Goal: Task Accomplishment & Management: Use online tool/utility

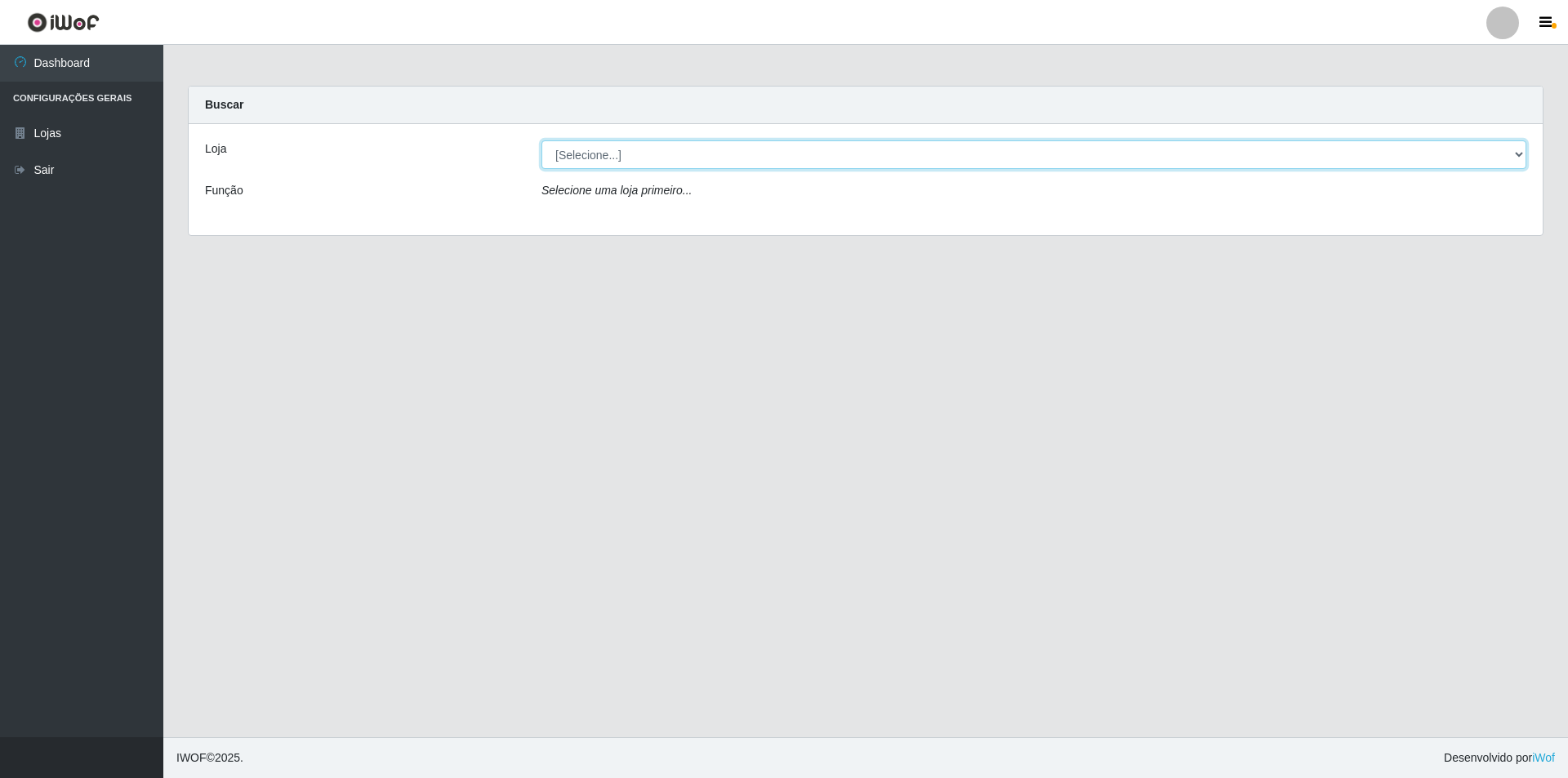
click at [1257, 152] on select "[Selecione...] Atacado Vem - [STREET_ADDRESS]" at bounding box center [1033, 154] width 985 height 28
select select "461"
click at [541, 140] on select "[Selecione...] Atacado Vem - [STREET_ADDRESS]" at bounding box center [1033, 154] width 985 height 28
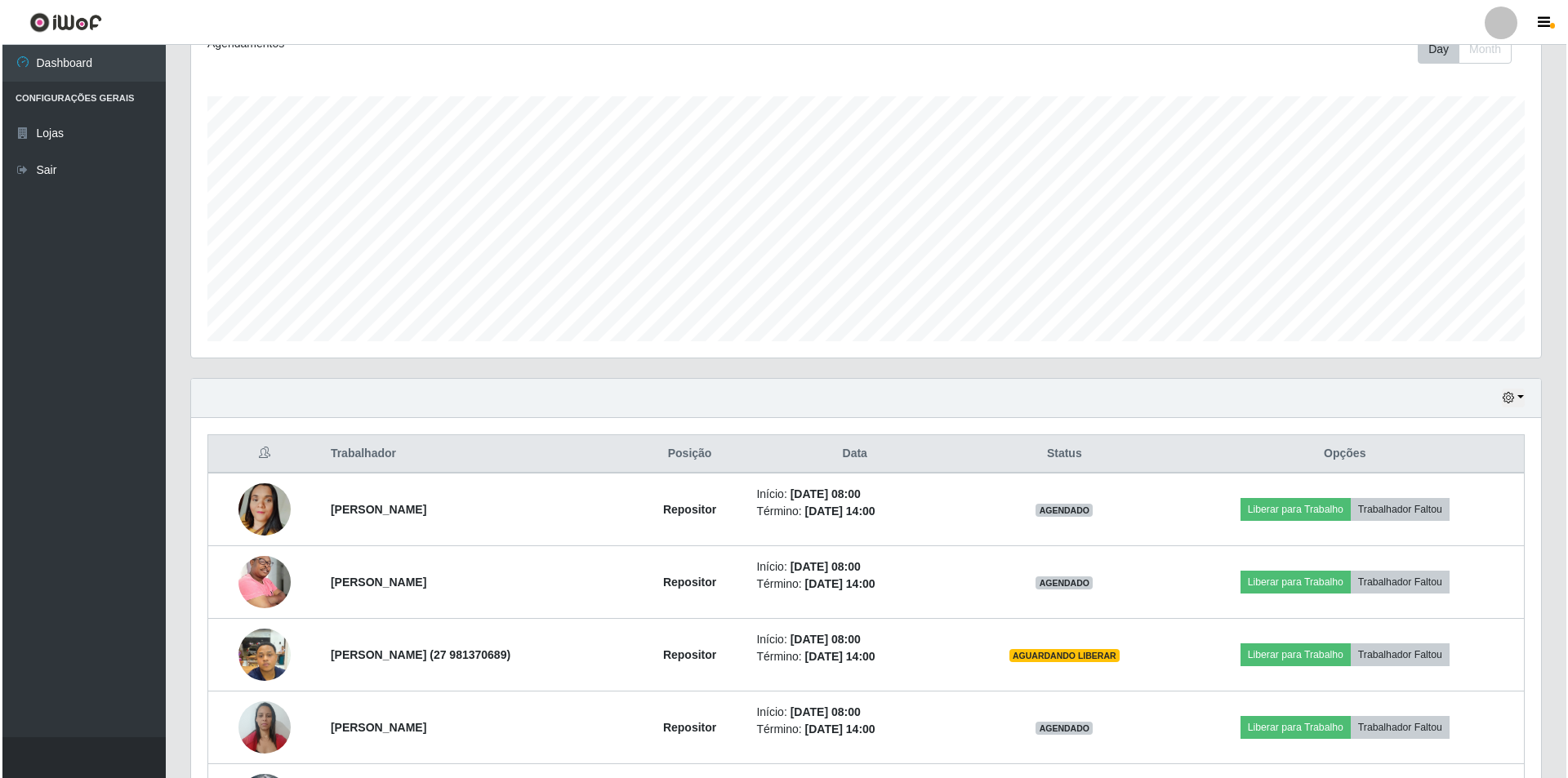
scroll to position [408, 0]
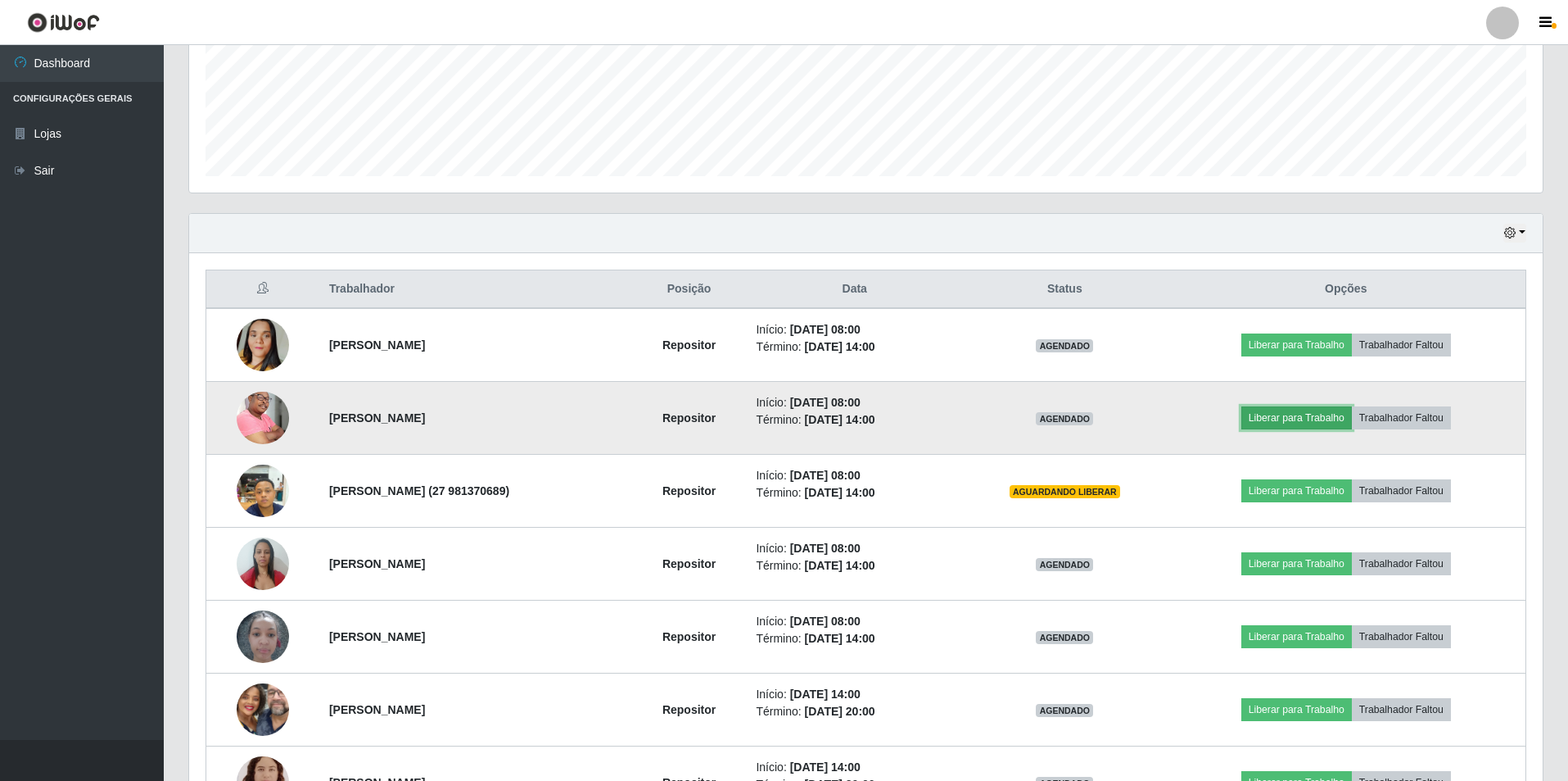
click at [1261, 416] on button "Liberar para Trabalho" at bounding box center [1296, 418] width 110 height 23
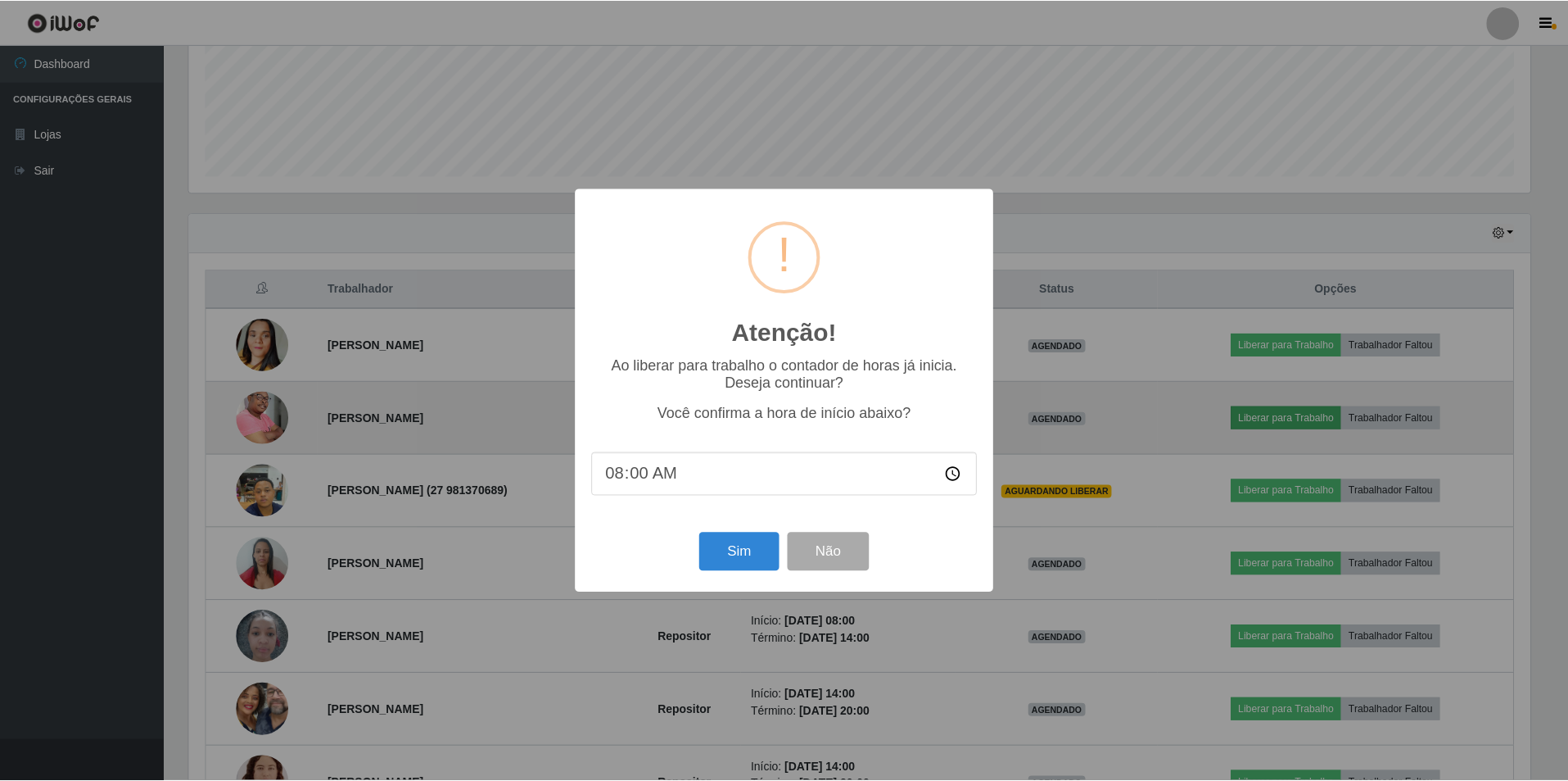
scroll to position [340, 1345]
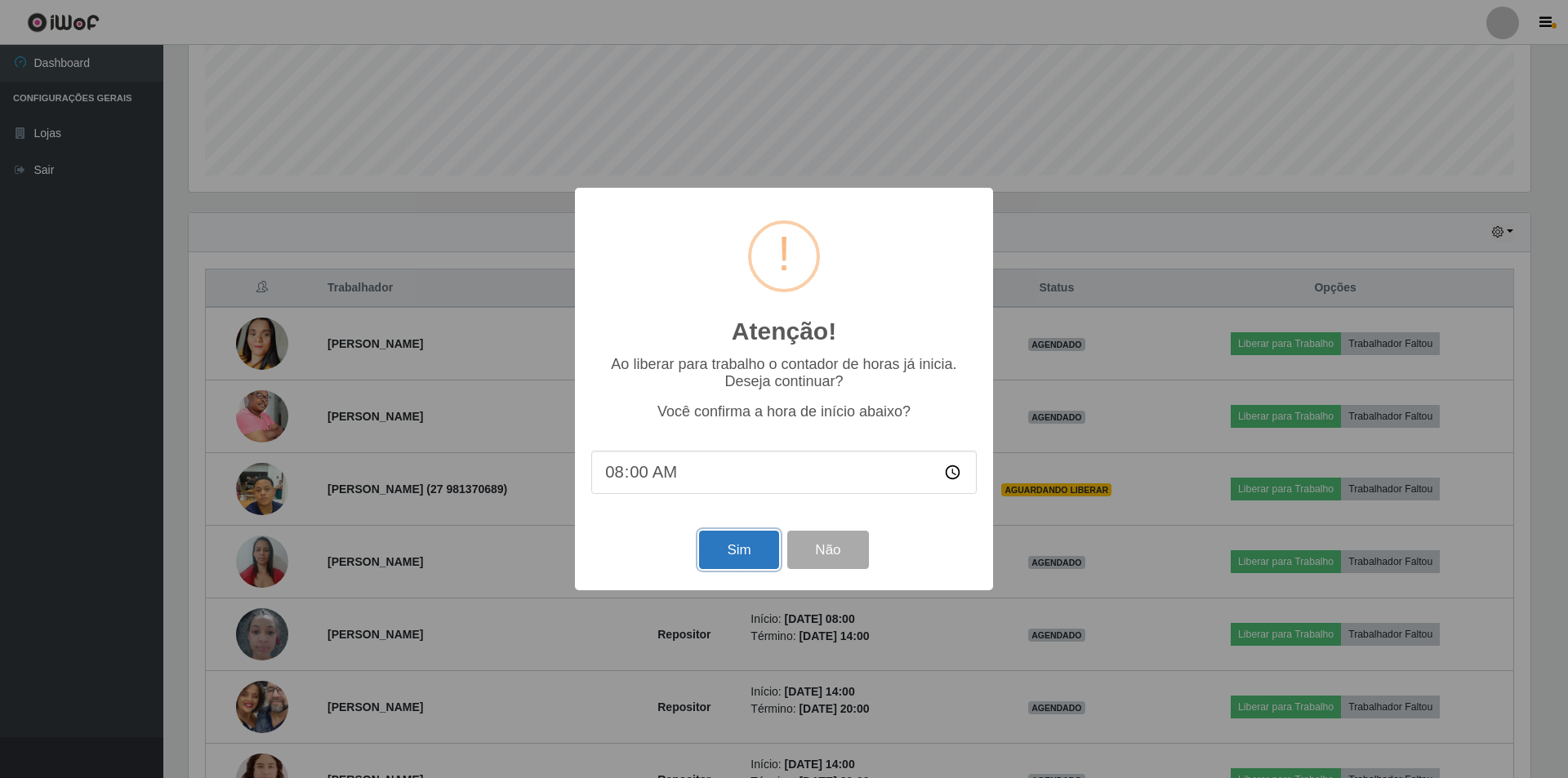
click at [732, 560] on button "Sim" at bounding box center [739, 549] width 79 height 39
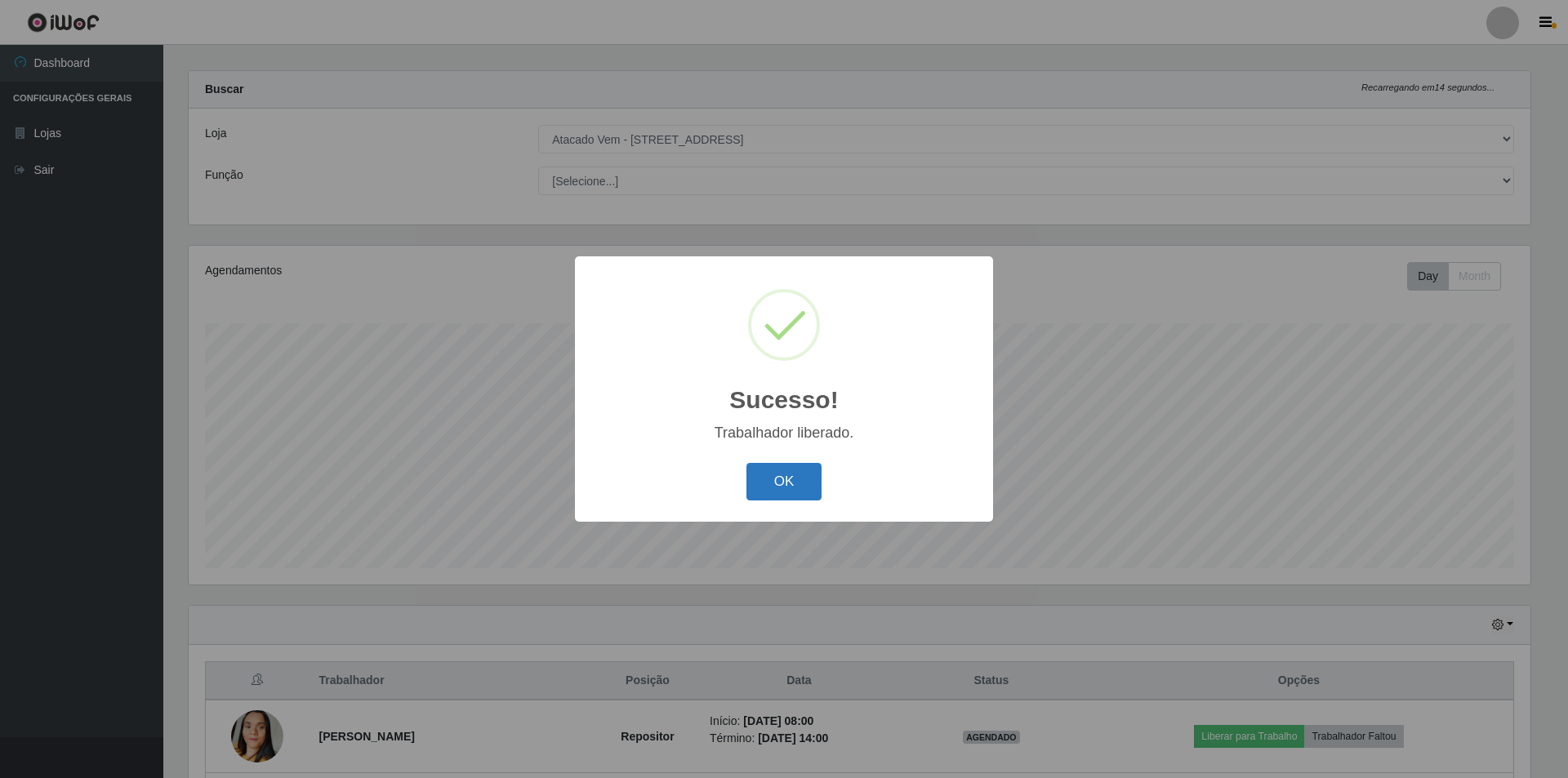
click at [772, 485] on button "OK" at bounding box center [784, 481] width 76 height 39
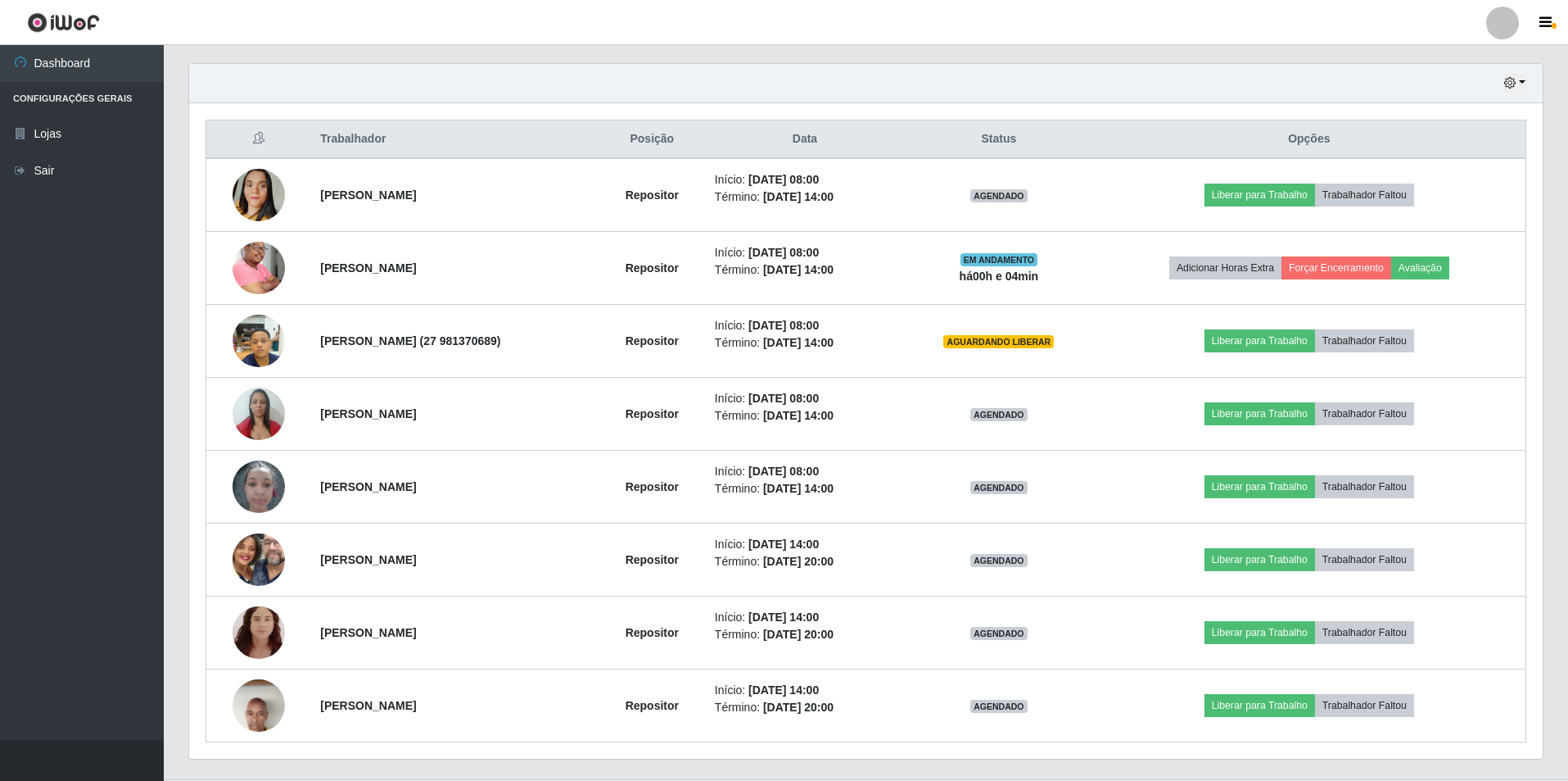
scroll to position [599, 0]
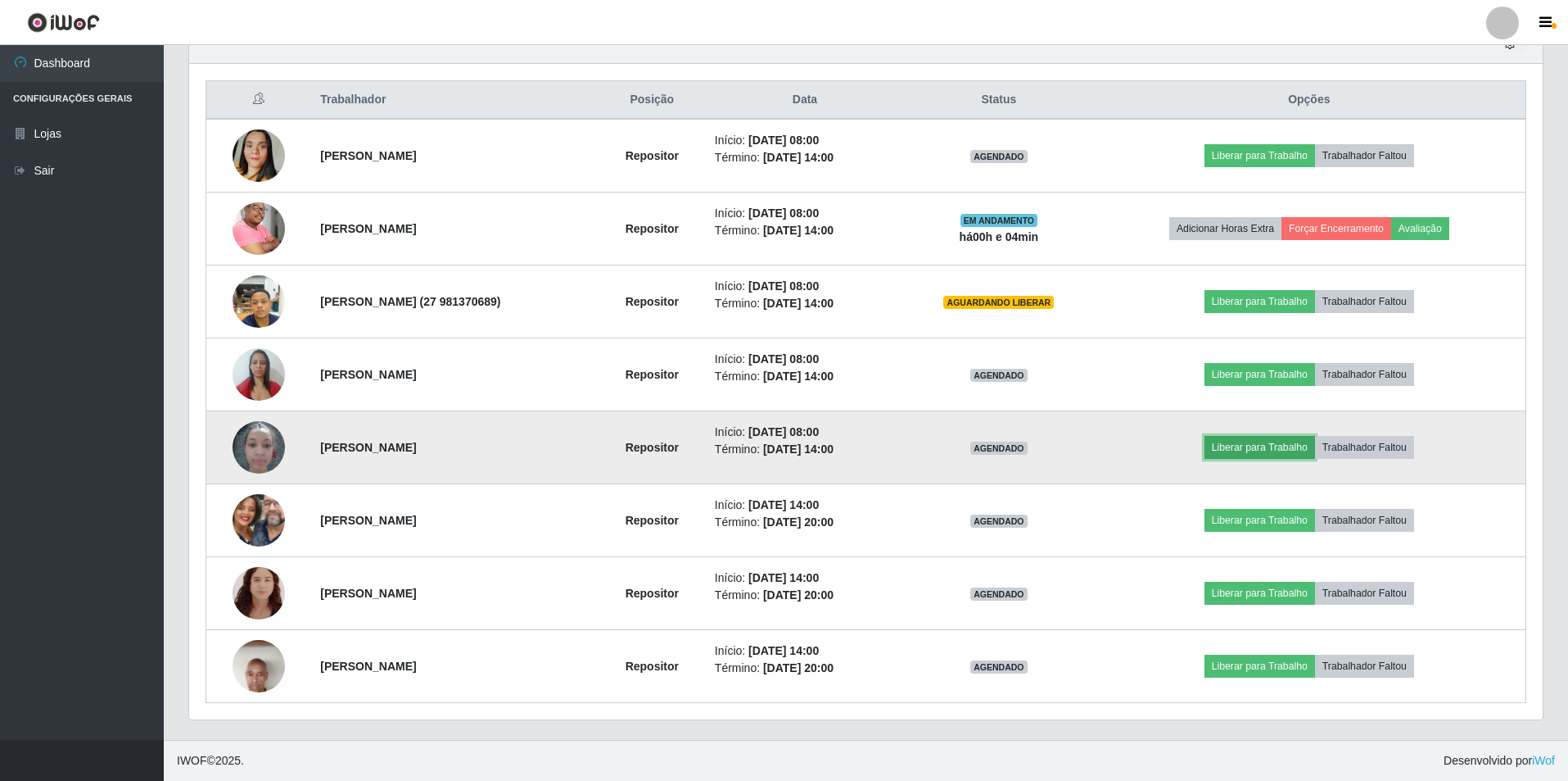
click at [1261, 448] on button "Liberar para Trabalho" at bounding box center [1259, 447] width 110 height 23
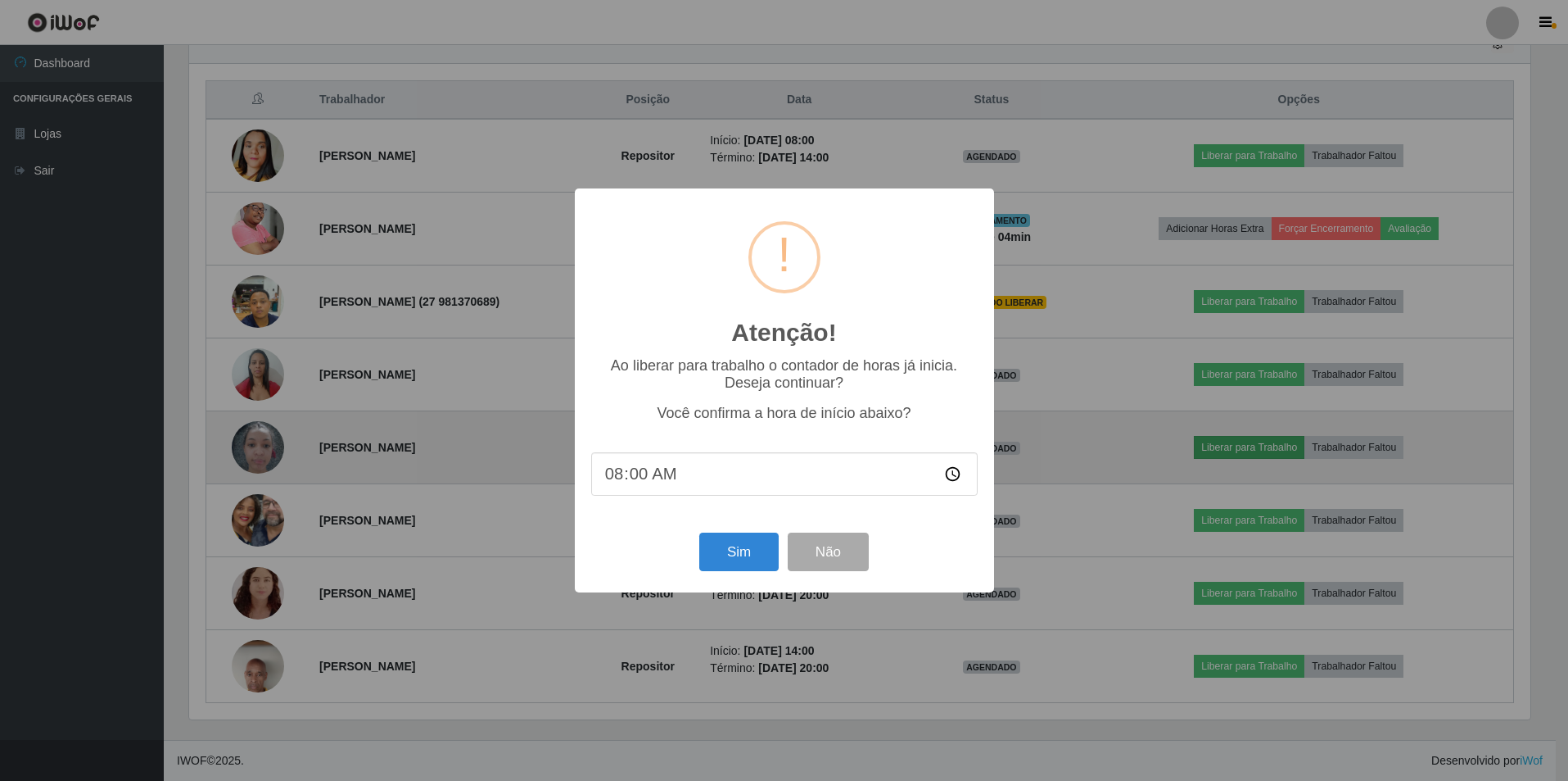
scroll to position [340, 1345]
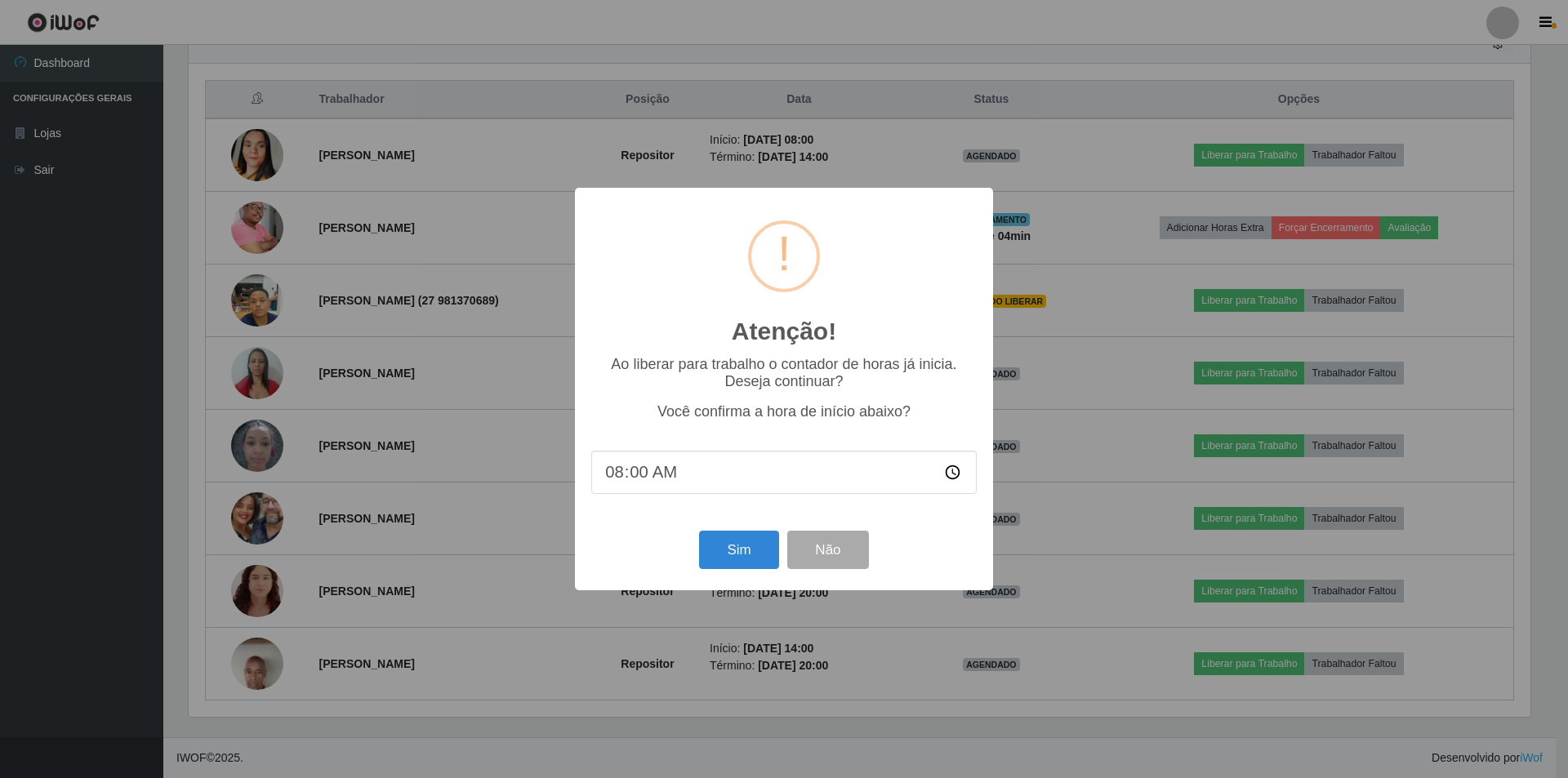
click at [695, 555] on div "Sim Não" at bounding box center [784, 549] width 385 height 46
click at [726, 555] on button "Sim" at bounding box center [739, 549] width 79 height 39
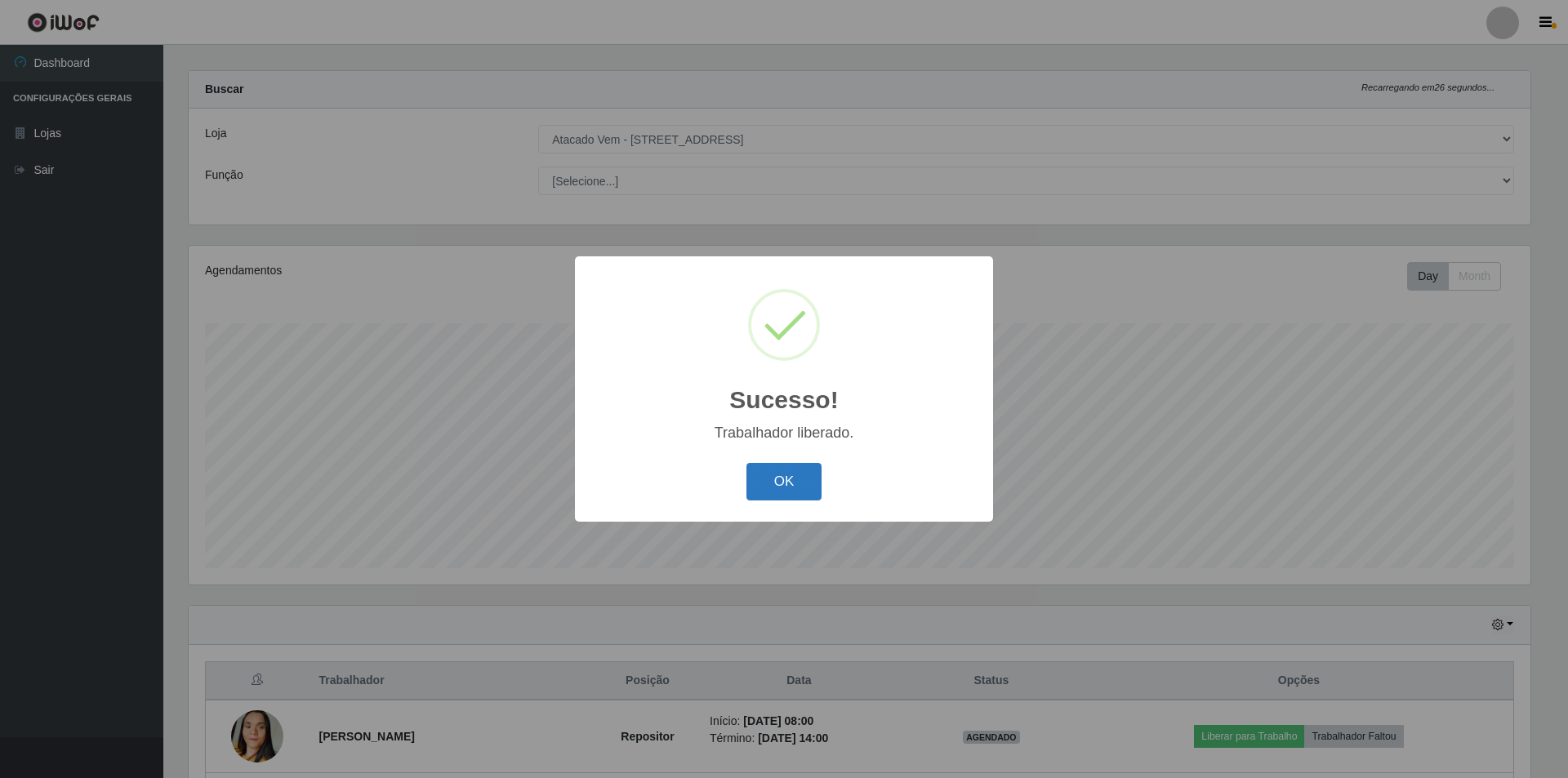
click at [800, 488] on button "OK" at bounding box center [784, 481] width 76 height 39
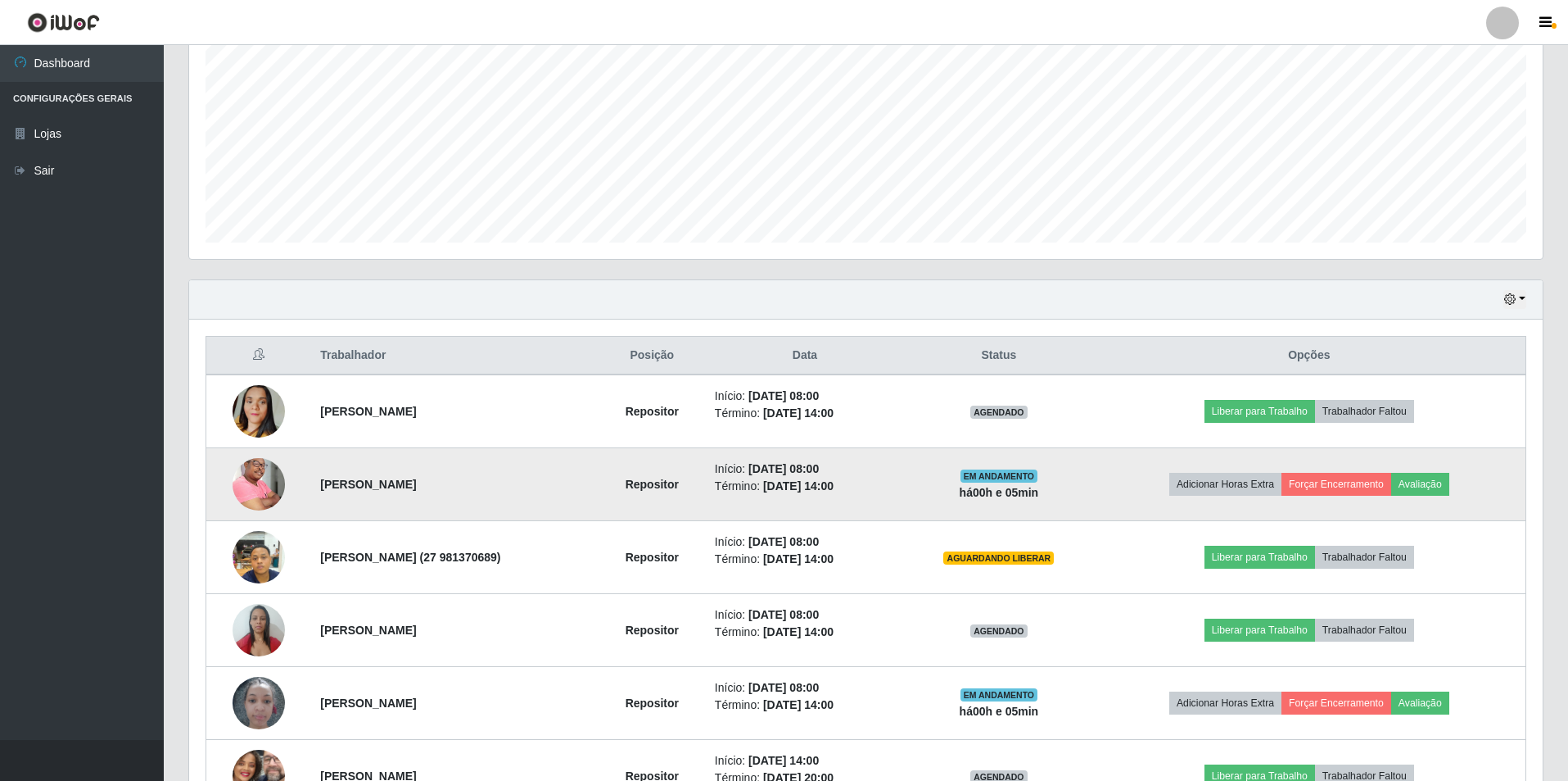
scroll to position [425, 0]
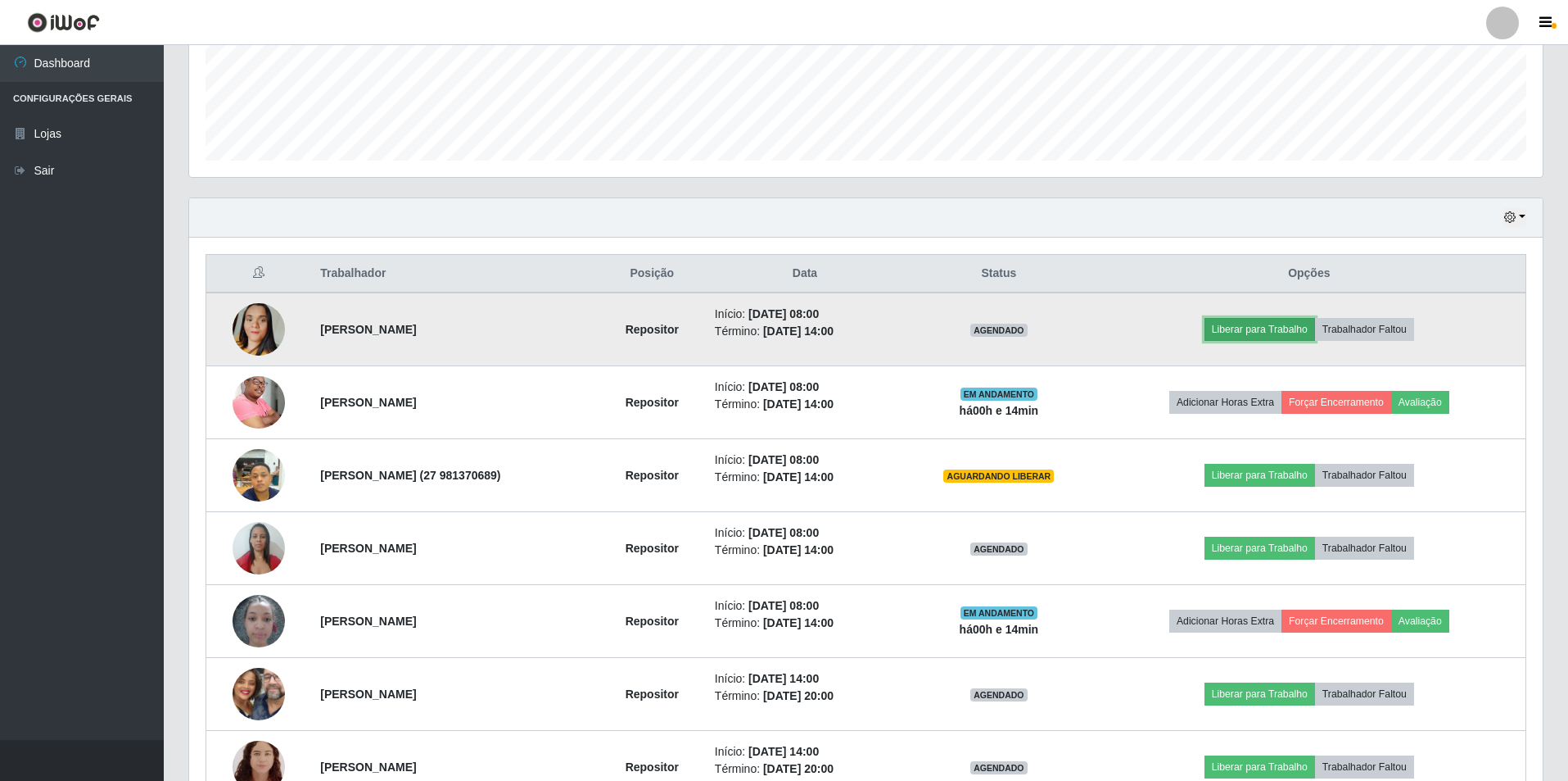
click at [1235, 329] on button "Liberar para Trabalho" at bounding box center [1259, 329] width 110 height 23
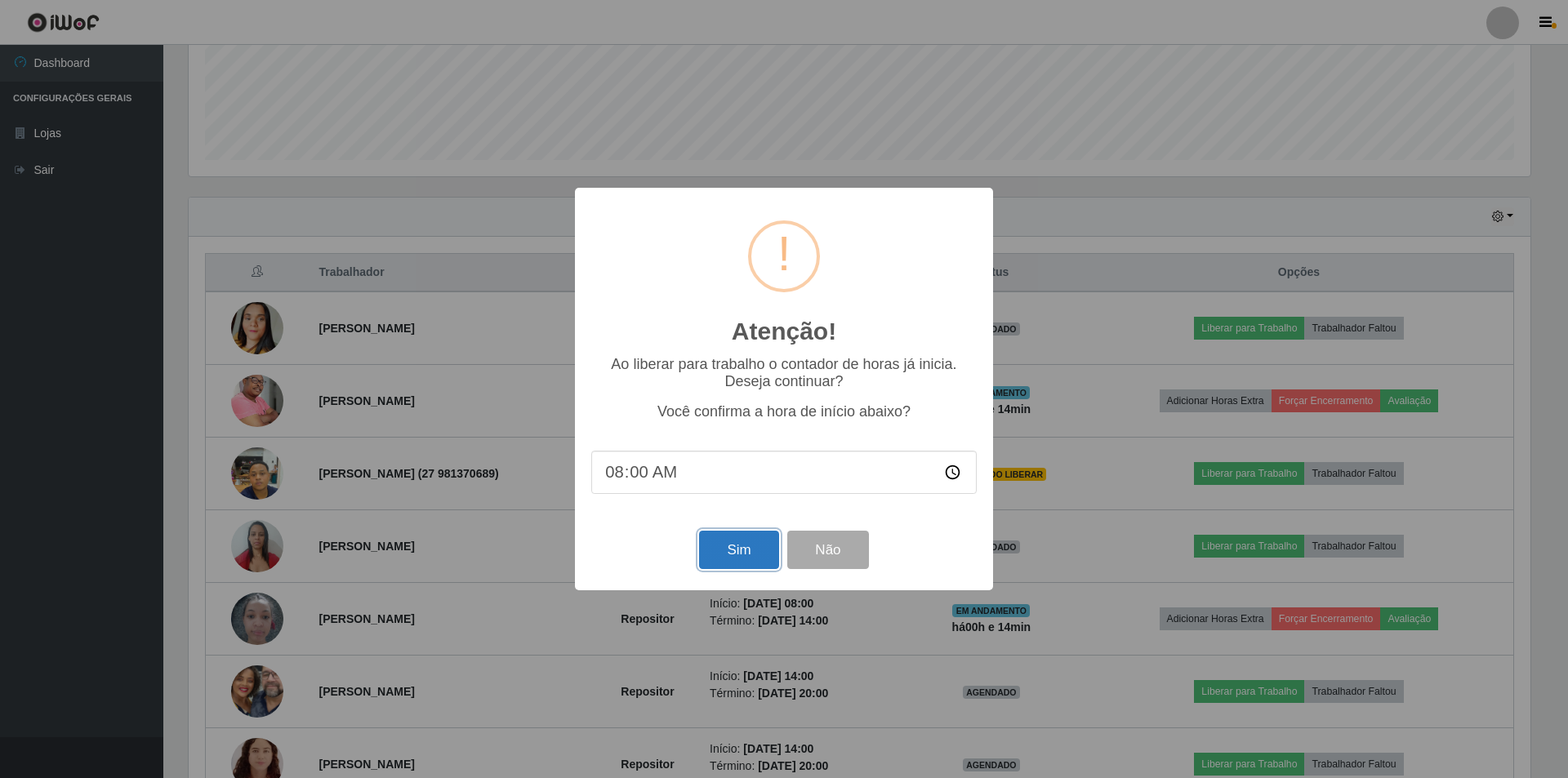
click at [742, 550] on button "Sim" at bounding box center [739, 549] width 79 height 39
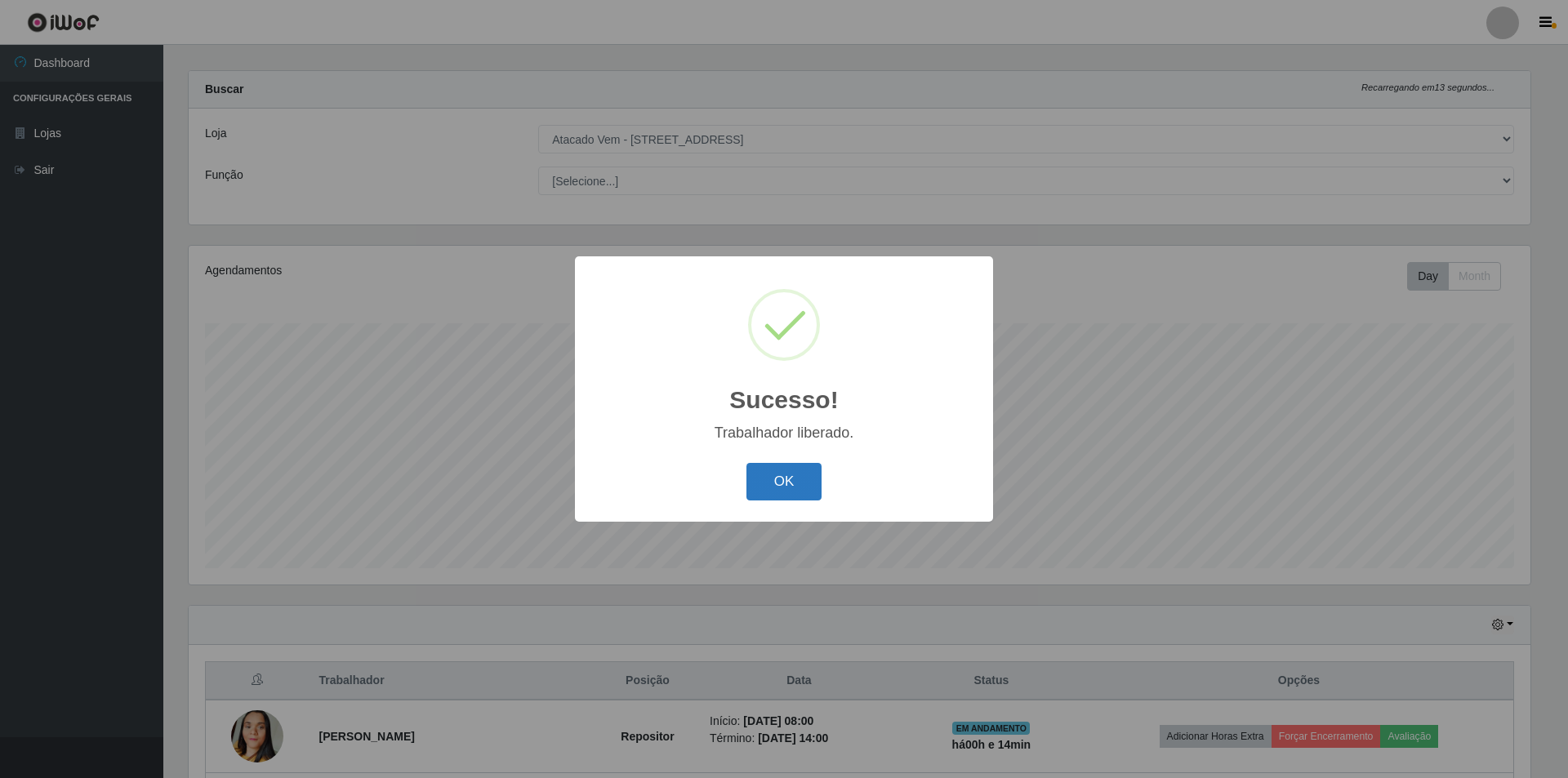
click at [776, 469] on button "OK" at bounding box center [784, 481] width 76 height 39
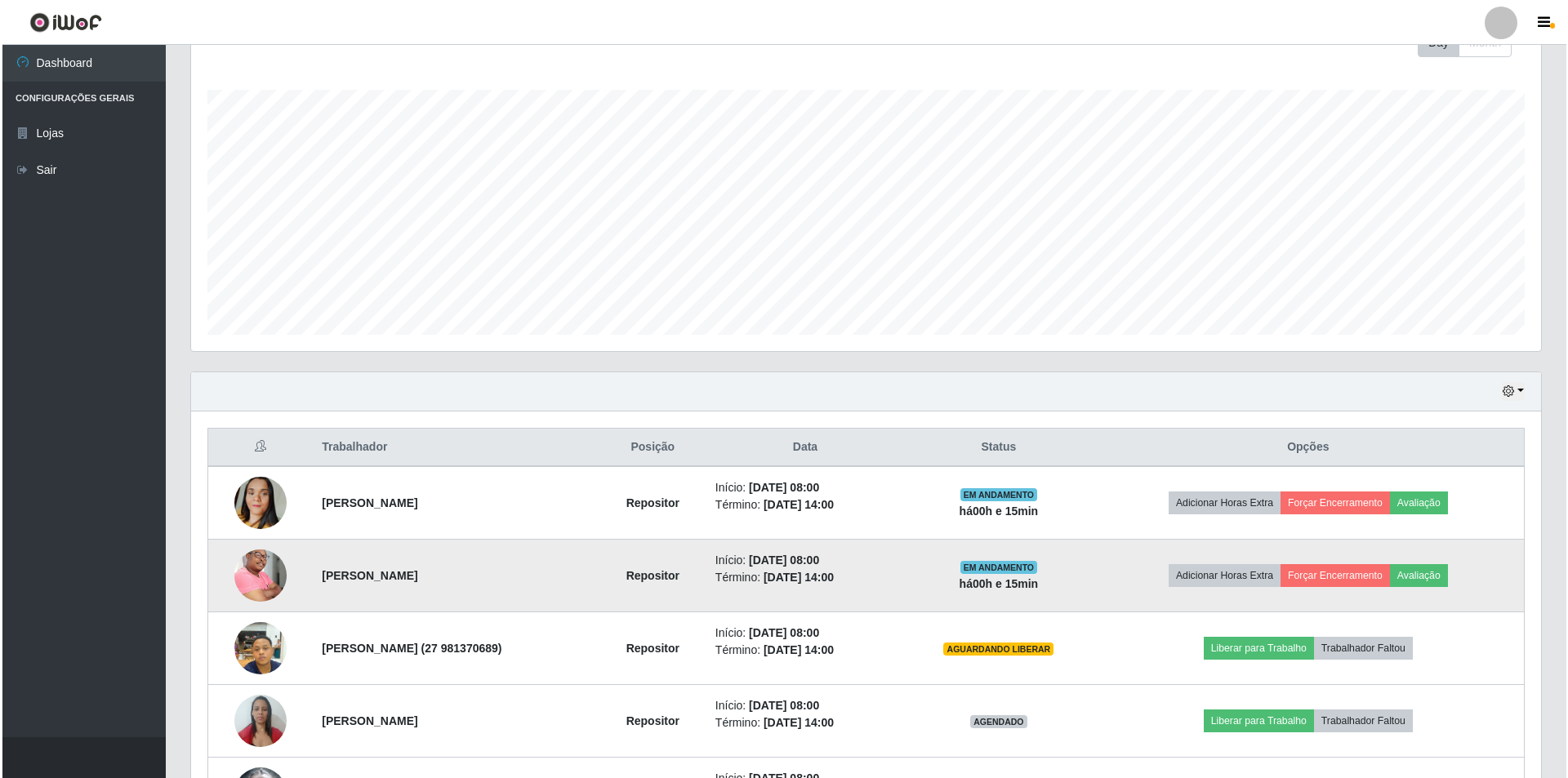
scroll to position [342, 0]
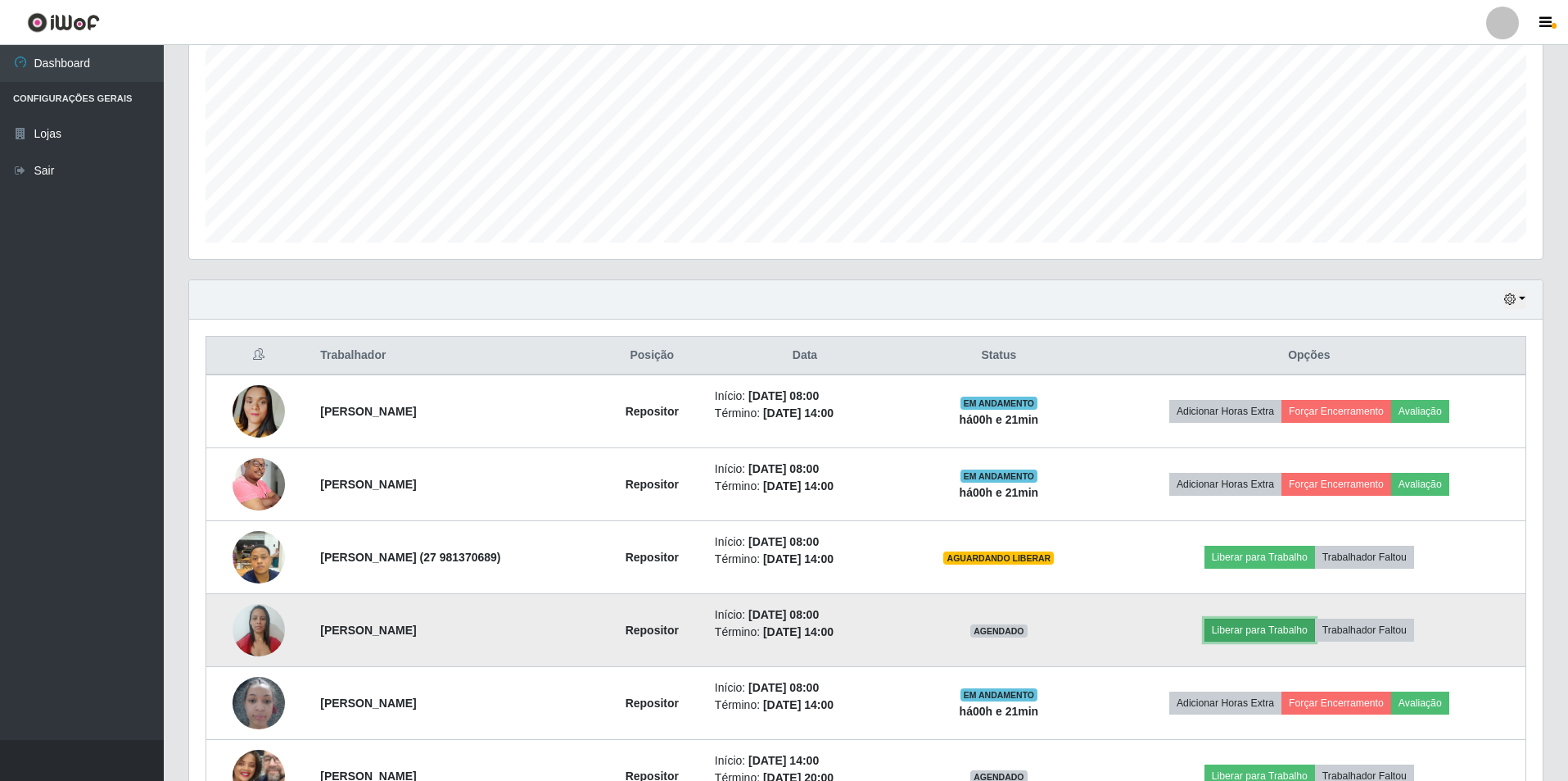
drag, startPoint x: 1312, startPoint y: 19, endPoint x: 1270, endPoint y: 635, distance: 617.4
click at [1261, 635] on button "Liberar para Trabalho" at bounding box center [1259, 630] width 110 height 23
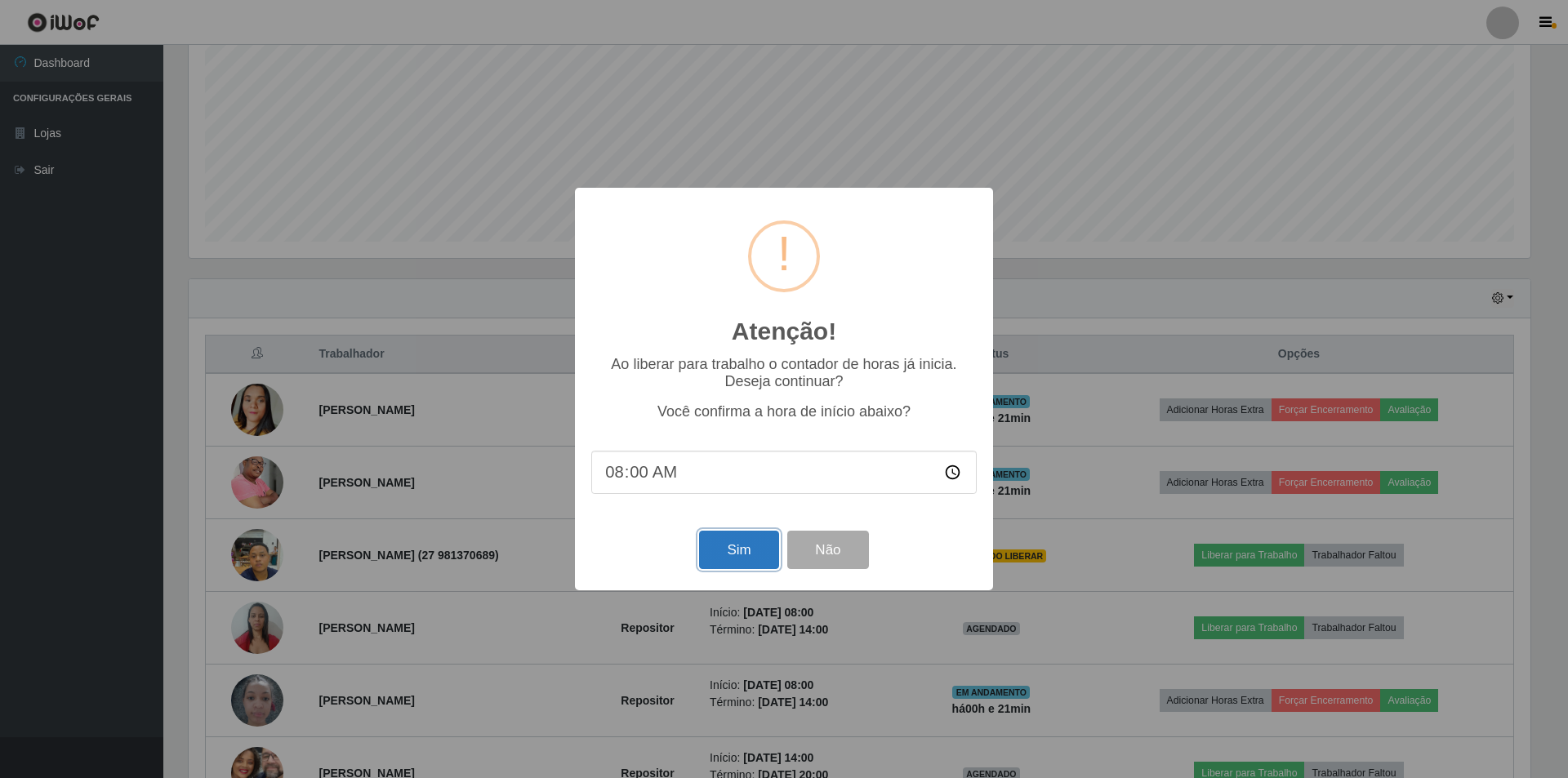
click at [736, 551] on button "Sim" at bounding box center [739, 549] width 79 height 39
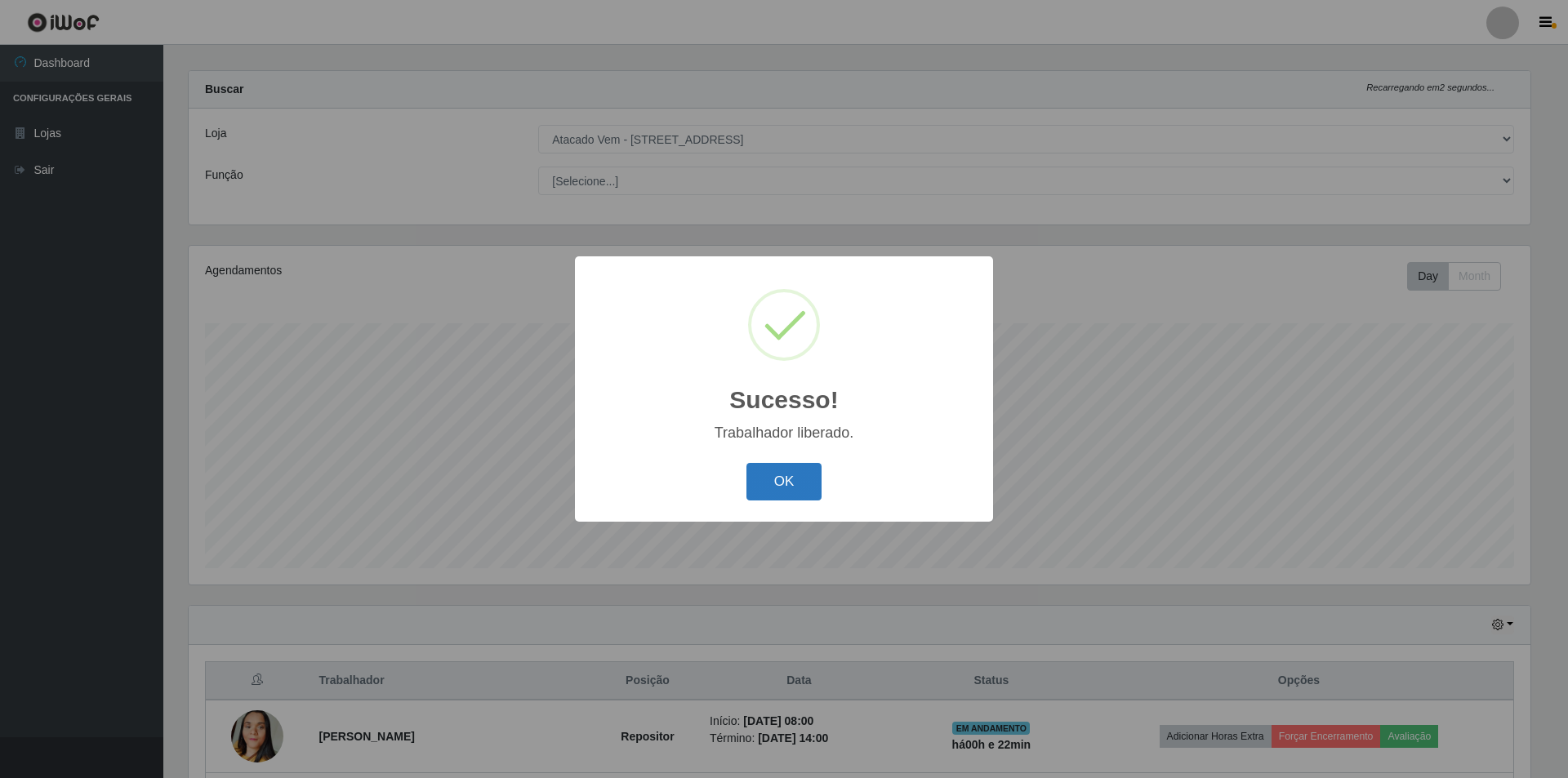
click at [785, 485] on button "OK" at bounding box center [784, 481] width 76 height 39
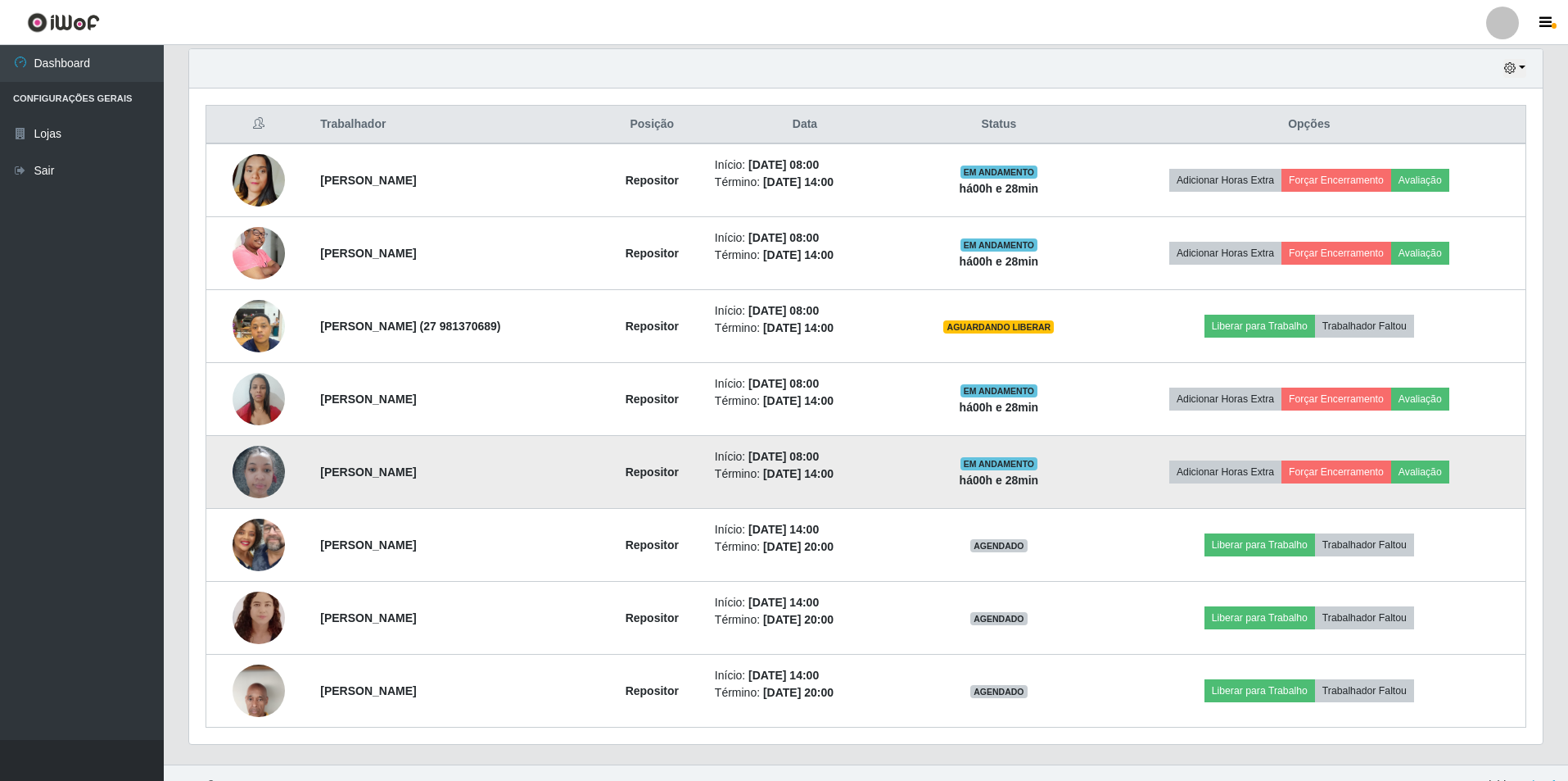
scroll to position [599, 0]
